Goal: Navigation & Orientation: Find specific page/section

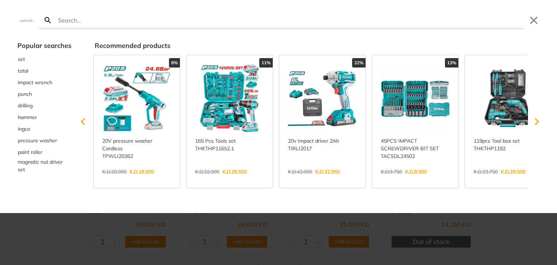
click at [225, 23] on div "Search Submit Close Popular searches set total impact wrench punch drilling ham…" at bounding box center [278, 132] width 557 height 265
click at [54, 243] on div at bounding box center [278, 132] width 557 height 265
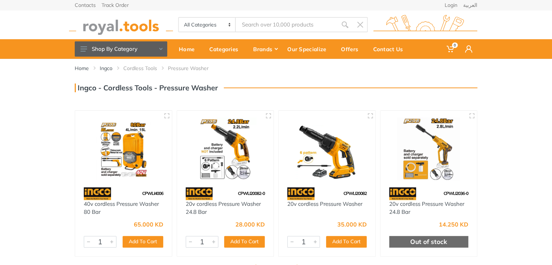
click at [221, 24] on select "All Categories Power tools Cordless Tools Hand Tools Power Tools Accessories Ga…" at bounding box center [207, 25] width 57 height 14
select select "28"
click at [179, 18] on select "All Categories Power tools Cordless Tools Hand Tools Power Tools Accessories Ga…" at bounding box center [207, 25] width 57 height 14
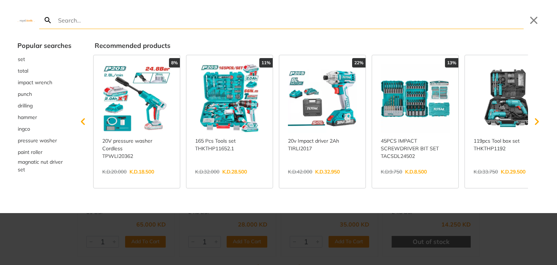
click at [36, 229] on div at bounding box center [278, 132] width 557 height 265
click at [0, 242] on div at bounding box center [278, 132] width 557 height 265
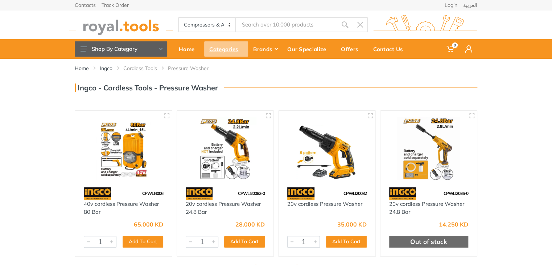
click at [232, 50] on div "Categories" at bounding box center [226, 48] width 44 height 15
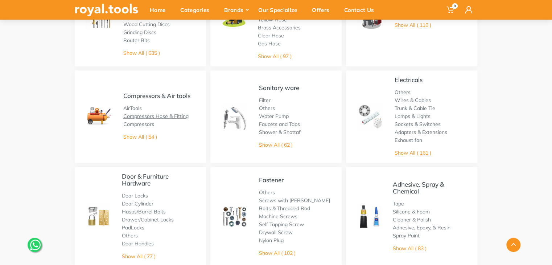
scroll to position [217, 0]
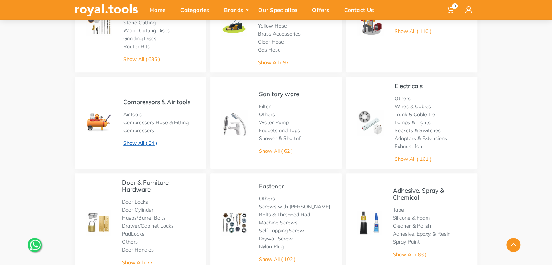
click at [135, 140] on link "Show All ( 54 )" at bounding box center [140, 143] width 34 height 7
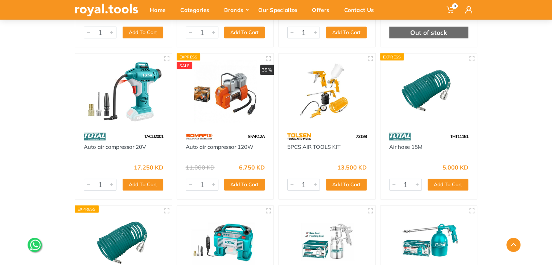
scroll to position [616, 0]
